Goal: Information Seeking & Learning: Understand process/instructions

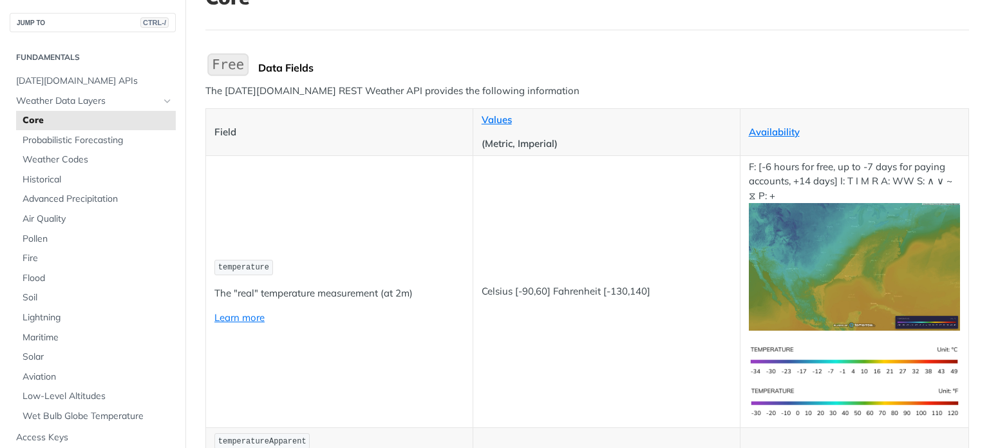
scroll to position [103, 0]
click at [253, 262] on span "temperature" at bounding box center [243, 266] width 51 height 9
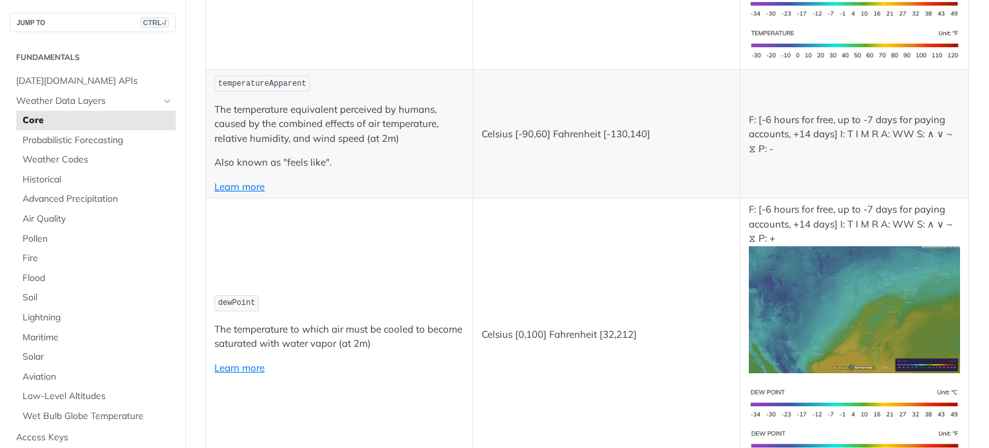
scroll to position [459, 0]
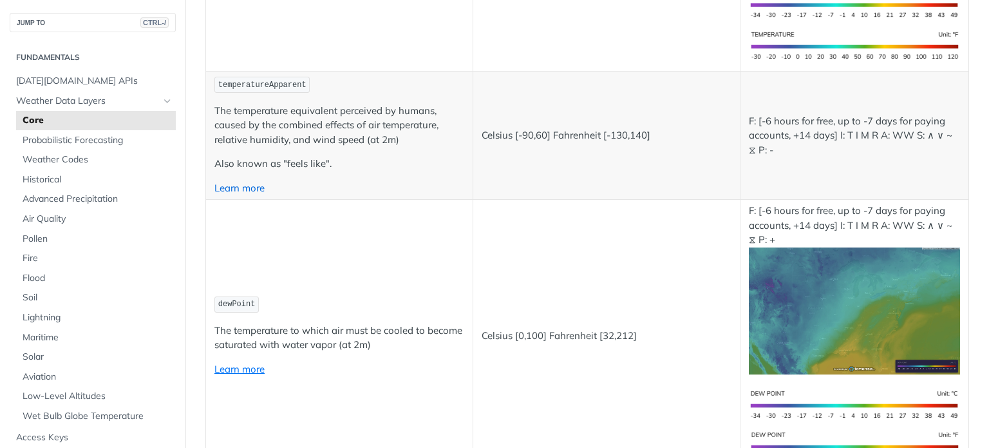
click at [254, 186] on link "Learn more" at bounding box center [240, 188] width 50 height 12
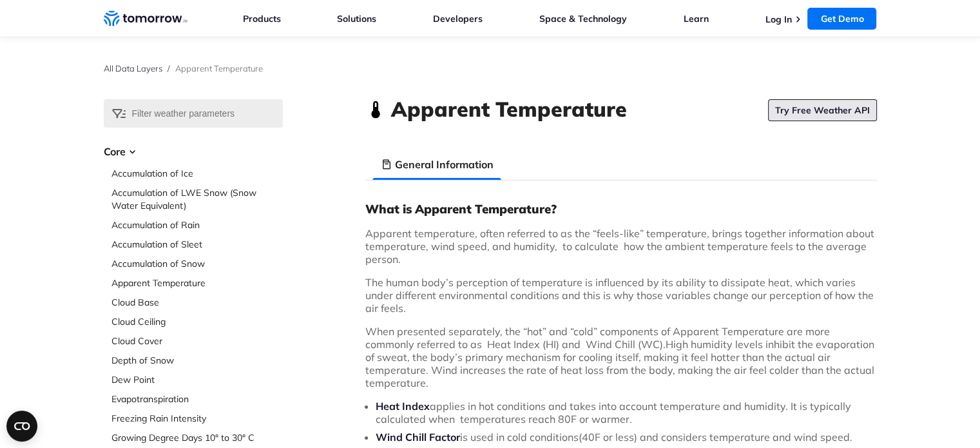
click at [808, 118] on link "Try Free Weather API" at bounding box center [822, 110] width 109 height 22
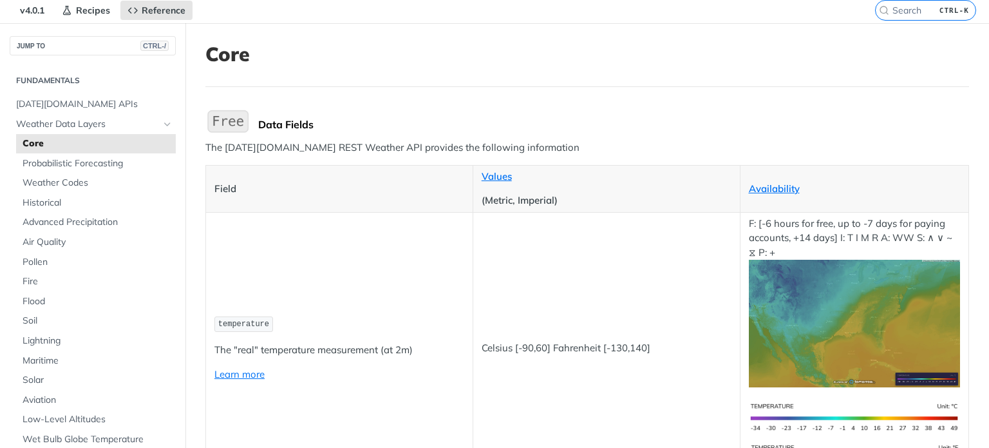
scroll to position [46, 0]
click at [82, 180] on span "Weather Codes" at bounding box center [98, 182] width 150 height 13
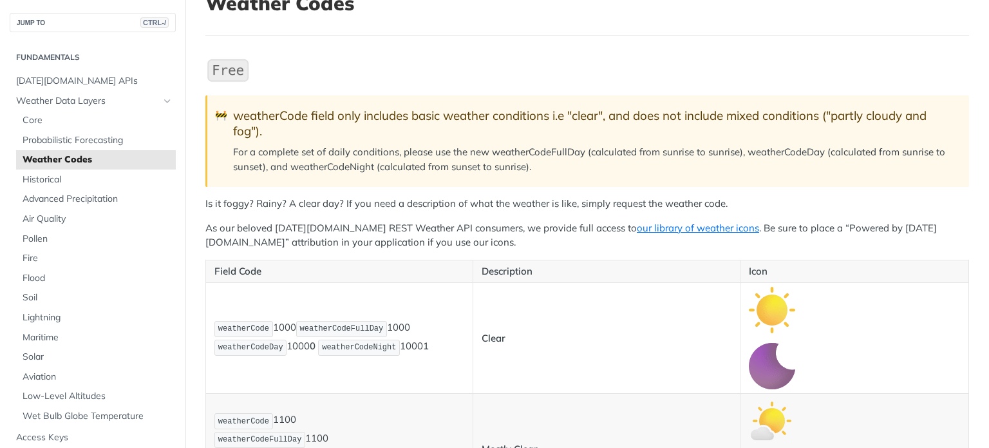
scroll to position [95, 0]
click at [72, 76] on span "[DATE][DOMAIN_NAME] APIs" at bounding box center [94, 81] width 157 height 13
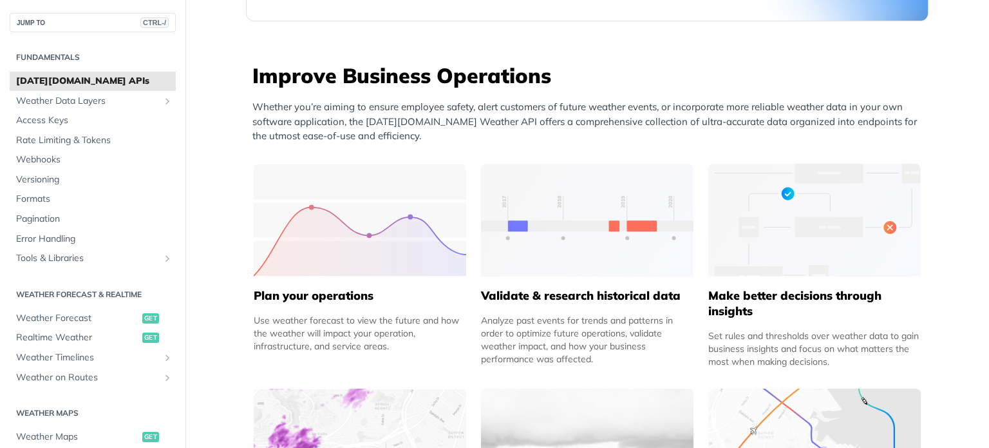
scroll to position [476, 0]
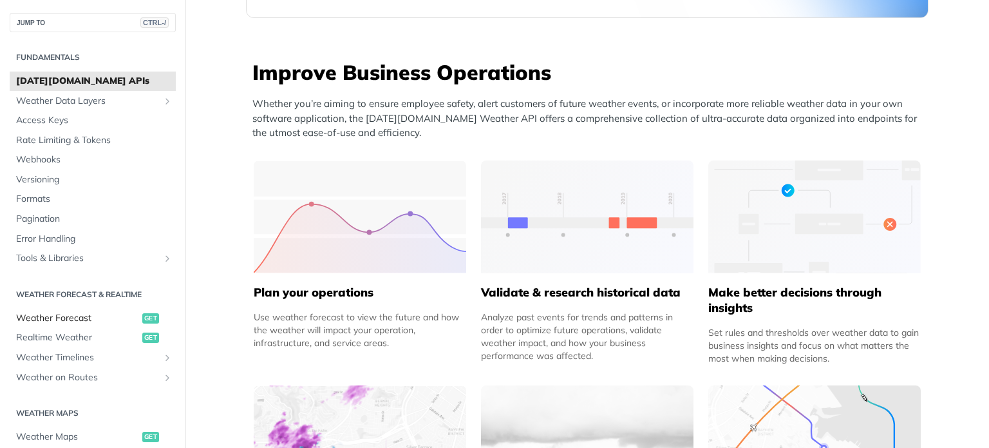
click at [74, 325] on link "Weather Forecast get" at bounding box center [93, 318] width 166 height 19
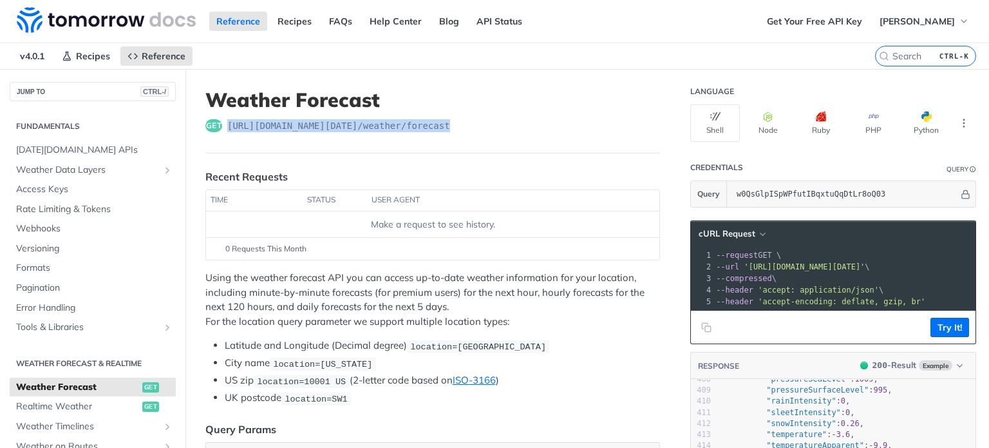
drag, startPoint x: 440, startPoint y: 123, endPoint x: 229, endPoint y: 122, distance: 210.6
click at [229, 122] on span "https://api.tomorrow.io/v4 /weather/forecast" at bounding box center [338, 125] width 223 height 13
copy span "https://api.tomorrow.io/v4 /weather/forecast"
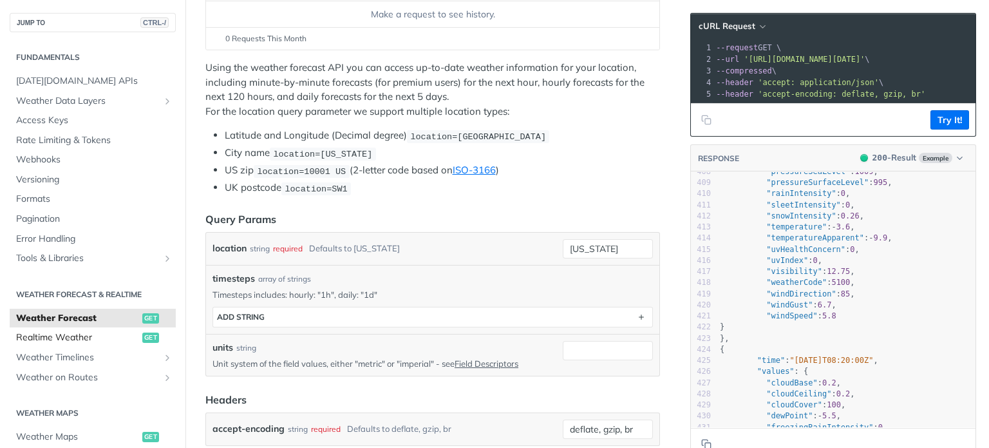
click at [83, 334] on span "Realtime Weather" at bounding box center [77, 337] width 123 height 13
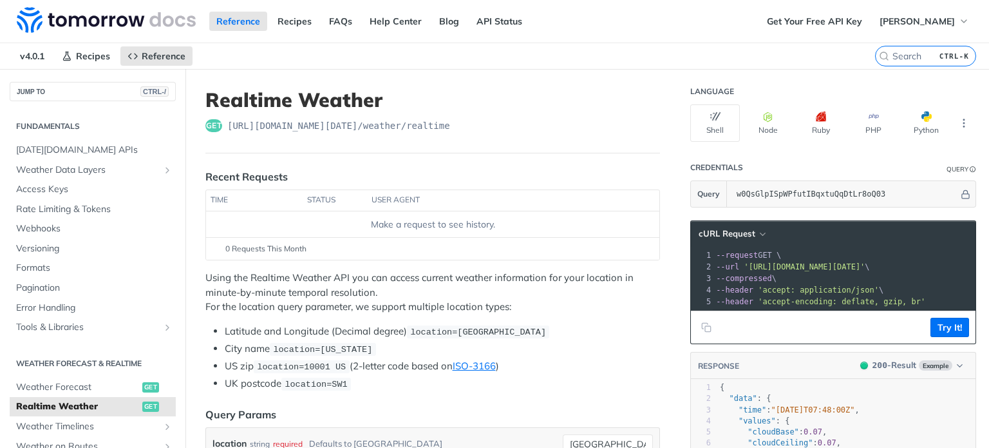
click at [441, 126] on div "get https://api.tomorrow.io/v4 /weather/realtime" at bounding box center [432, 125] width 455 height 13
drag, startPoint x: 441, startPoint y: 126, endPoint x: 229, endPoint y: 129, distance: 211.3
click at [229, 129] on div "get https://api.tomorrow.io/v4 /weather/realtime" at bounding box center [432, 125] width 455 height 13
copy span "https://api.tomorrow.io/v4 /weather/realtime"
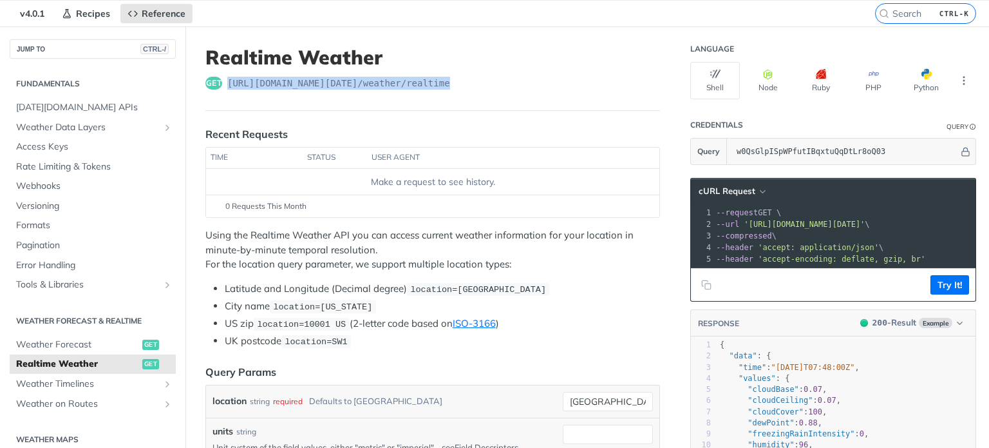
scroll to position [43, 0]
click at [903, 72] on button "Python" at bounding box center [927, 79] width 50 height 37
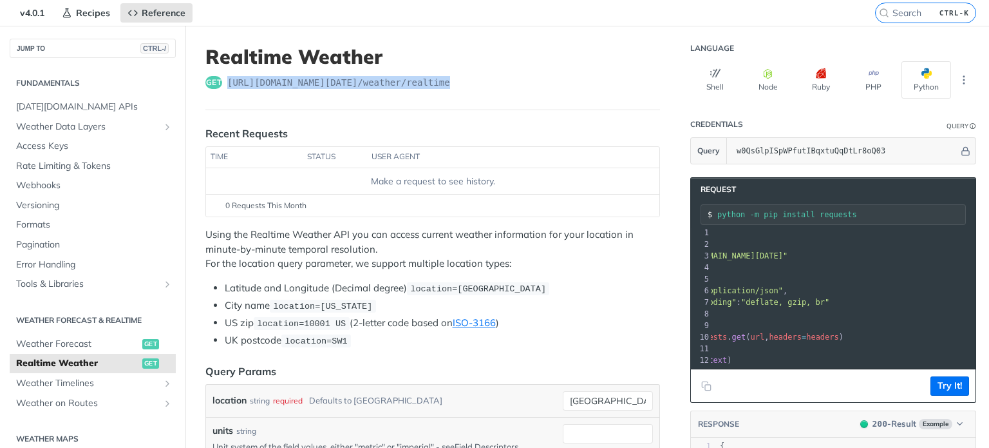
scroll to position [13, 79]
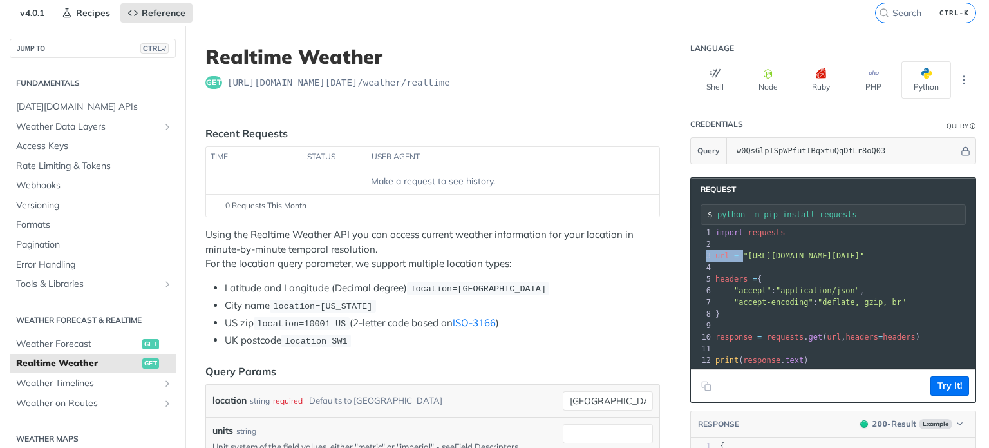
drag, startPoint x: 730, startPoint y: 242, endPoint x: 959, endPoint y: 239, distance: 228.7
click at [959, 239] on div "xxxxxxxxxx 12 1 import requests 2 ​ 3 url = "https://api.tomorrow.io/v4/weather…" at bounding box center [833, 298] width 285 height 140
drag, startPoint x: 955, startPoint y: 242, endPoint x: 730, endPoint y: 245, distance: 224.8
click at [730, 251] on span "url = "https://api.tomorrow.io/v4/weather/realtime?location=toronto&apikey=w0Qs…" at bounding box center [790, 255] width 149 height 9
copy span ""https://api.tomorrow.io/v4/weather/realtime?location=toronto&apikey=w0QsGlpISp…"
